Goal: Find contact information: Obtain details needed to contact an individual or organization

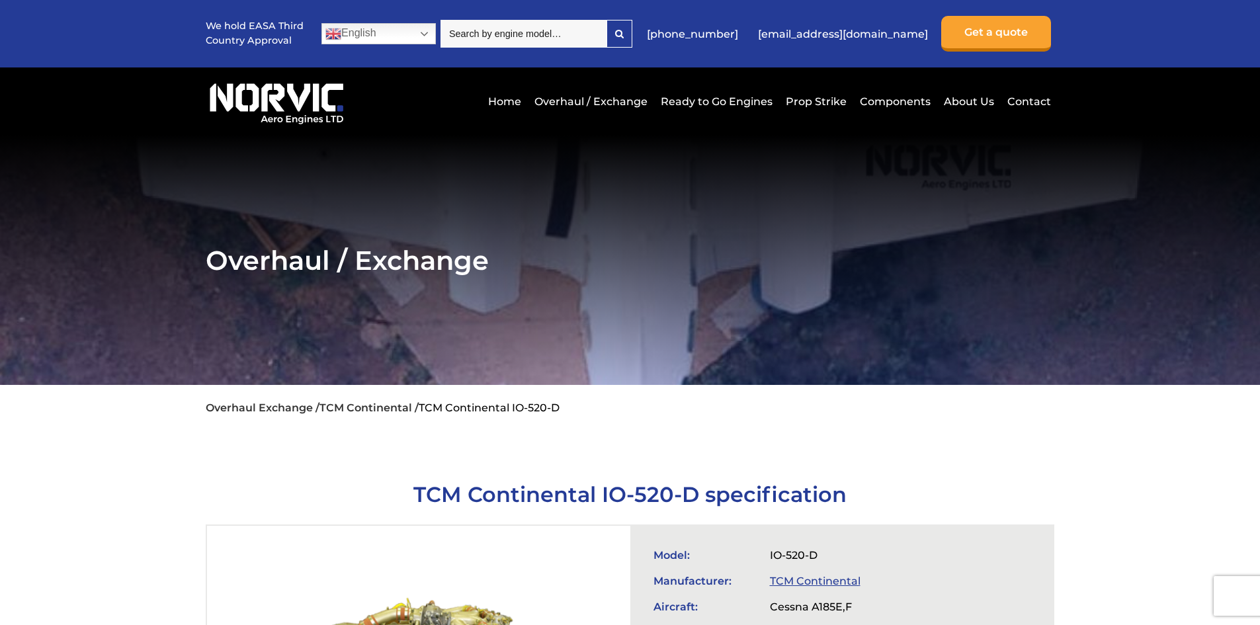
scroll to position [397, 0]
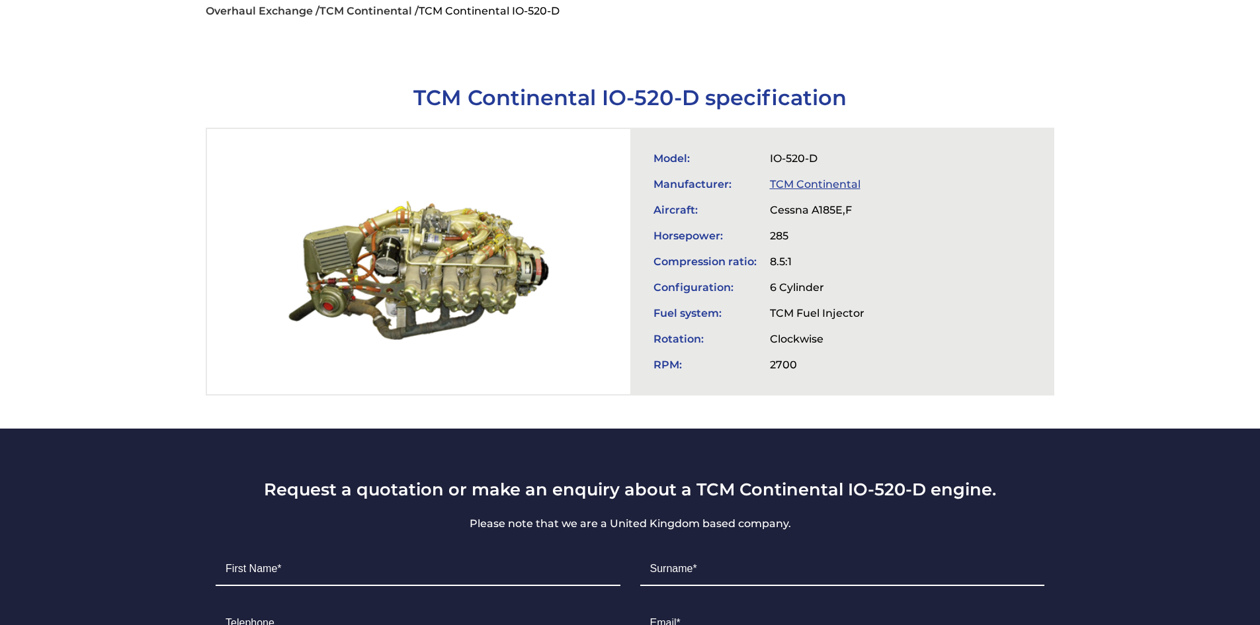
click at [462, 253] on div at bounding box center [418, 261] width 423 height 265
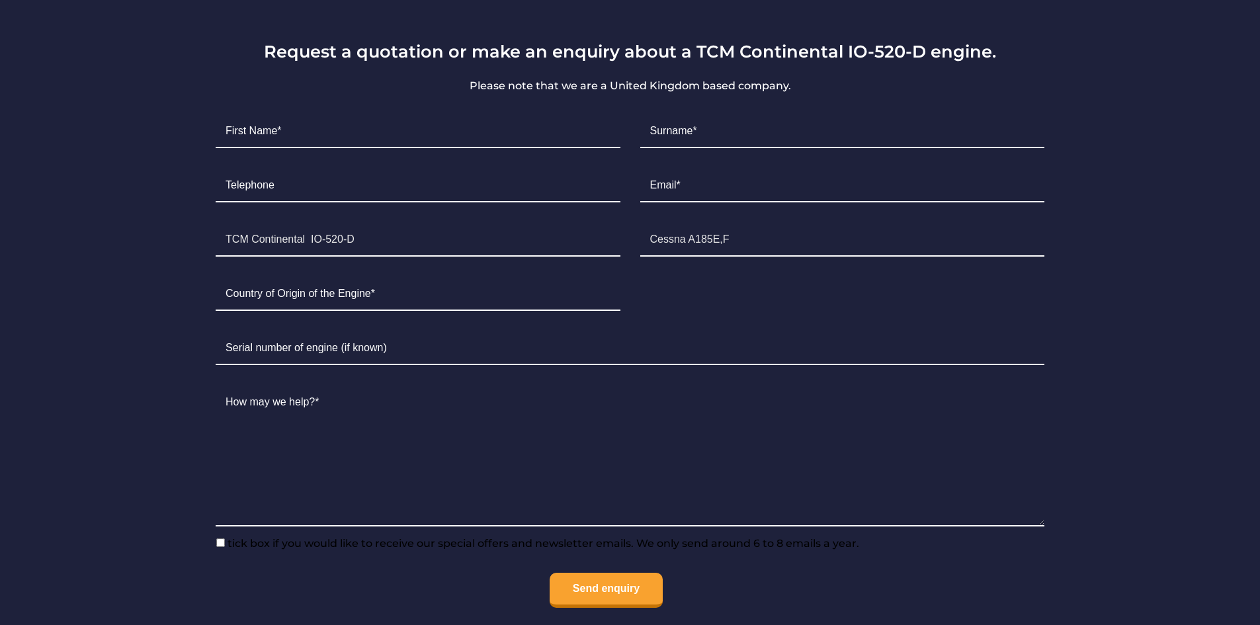
scroll to position [728, 0]
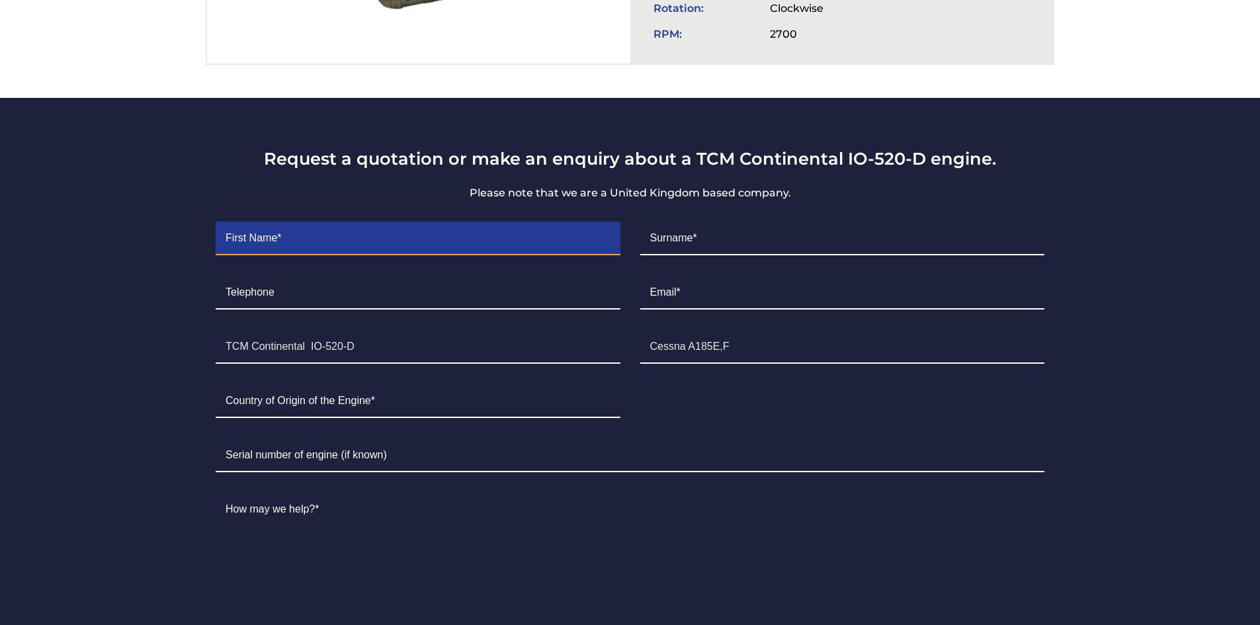
click at [345, 222] on input "Contact form" at bounding box center [418, 238] width 404 height 33
click at [347, 227] on input "Contact form" at bounding box center [418, 238] width 404 height 33
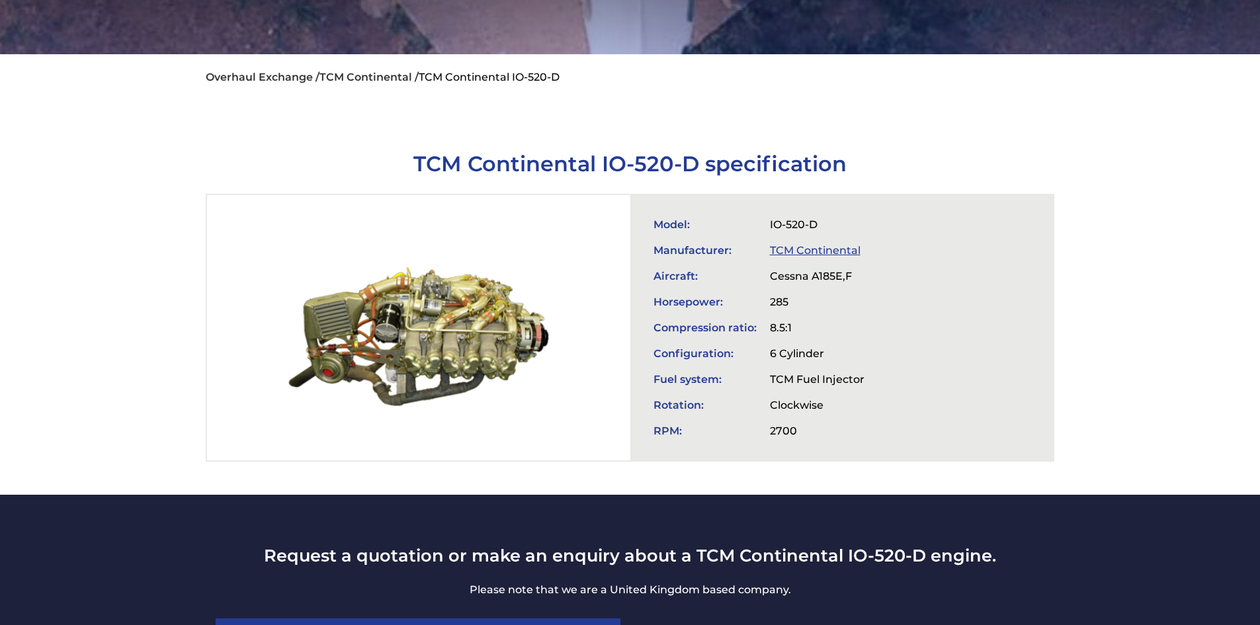
scroll to position [0, 0]
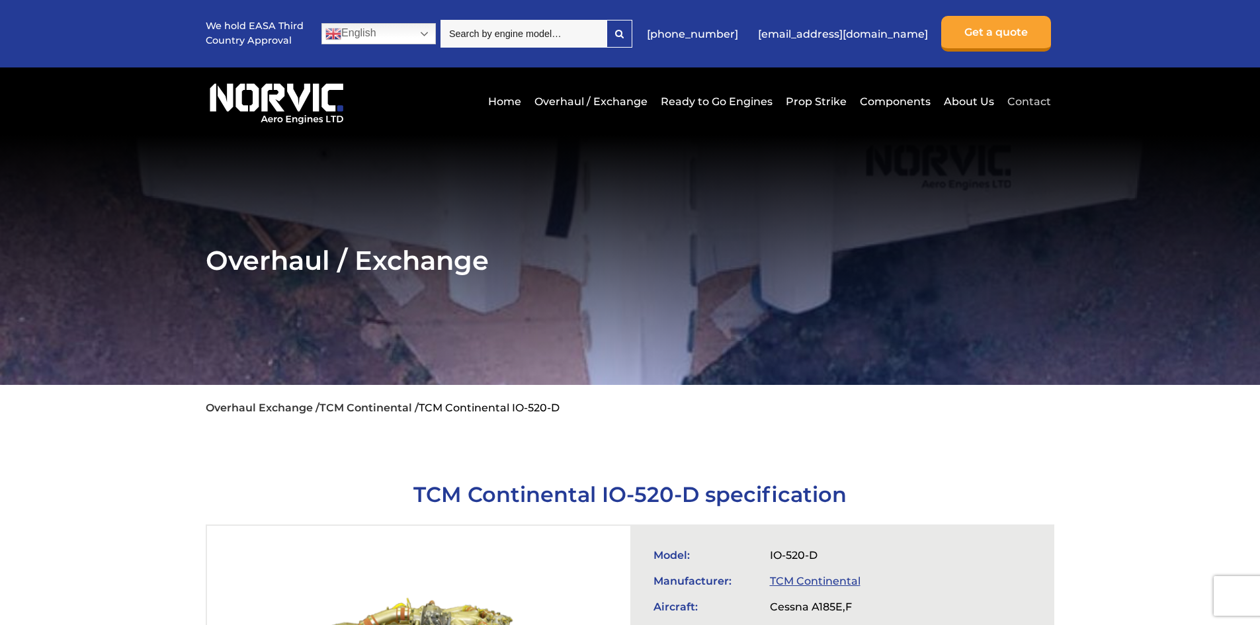
click at [1031, 97] on link "Contact" at bounding box center [1027, 101] width 47 height 32
